Goal: Find contact information: Find contact information

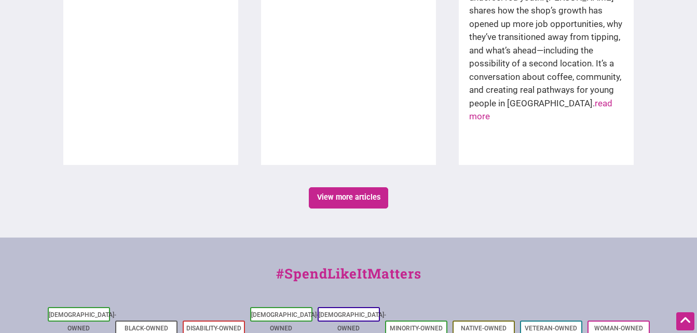
scroll to position [1988, 0]
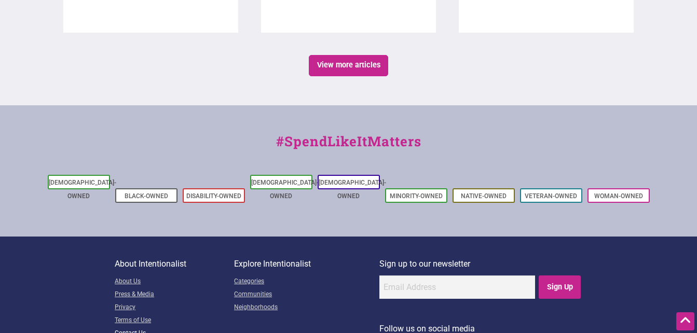
click at [118, 328] on link "Contact Us" at bounding box center [174, 334] width 119 height 13
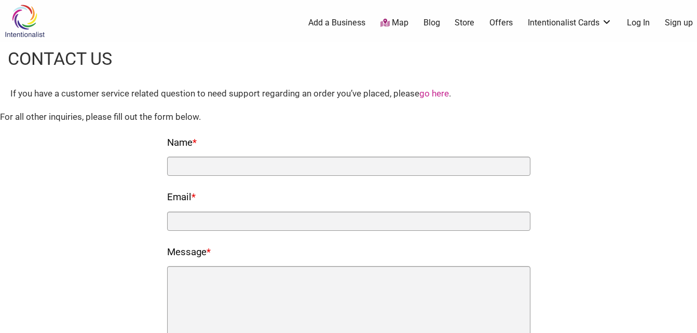
click at [444, 94] on link "go here" at bounding box center [434, 93] width 30 height 10
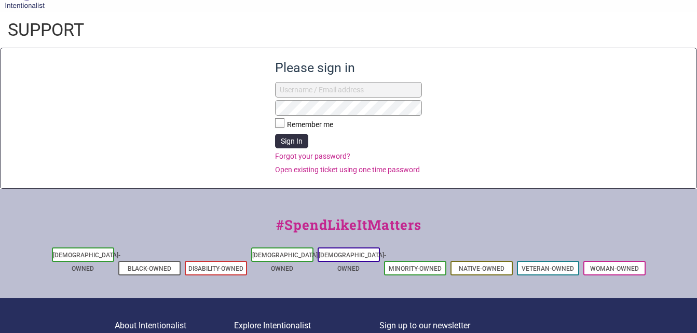
scroll to position [52, 0]
